Goal: Communication & Community: Answer question/provide support

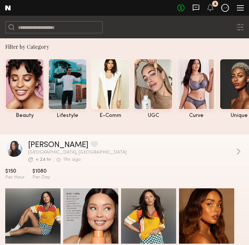
click at [193, 7] on icon at bounding box center [196, 8] width 7 height 6
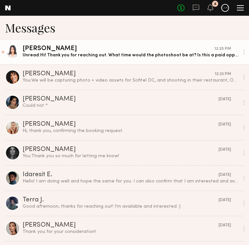
click at [177, 53] on div "Unread: Hi! Thank you for reaching out. What time would the photoshoot be at? I…" at bounding box center [131, 55] width 217 height 6
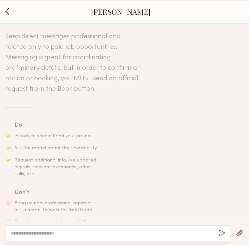
scroll to position [201, 0]
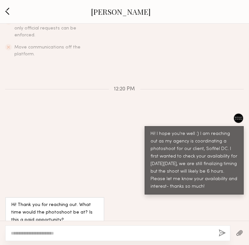
click at [5, 12] on button "button" at bounding box center [8, 11] width 8 height 9
